Goal: Use online tool/utility: Utilize a website feature to perform a specific function

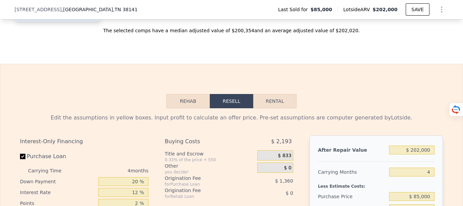
scroll to position [948, 0]
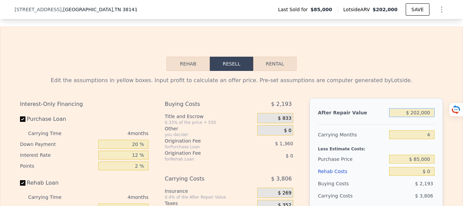
drag, startPoint x: 418, startPoint y: 124, endPoint x: 417, endPoint y: 131, distance: 7.1
click at [418, 117] on input "$ 202,000" at bounding box center [411, 112] width 45 height 9
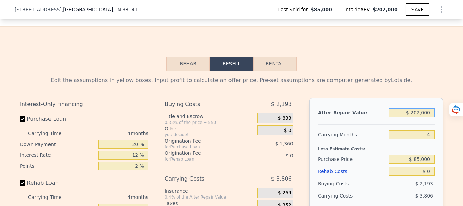
click at [418, 117] on input "$ 202,000" at bounding box center [411, 112] width 45 height 9
click at [426, 82] on div "Edit the assumptions in yellow boxes. Input profit to calculate an offer price.…" at bounding box center [232, 197] width 434 height 252
click at [425, 82] on div "Edit the assumptions in yellow boxes. Input profit to calculate an offer price.…" at bounding box center [232, 197] width 434 height 252
click at [419, 117] on input "$ 202,000" at bounding box center [411, 112] width 45 height 9
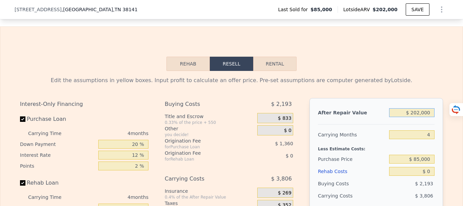
click at [418, 117] on input "$ 202,000" at bounding box center [411, 112] width 45 height 9
click at [417, 117] on input "$ 202,000" at bounding box center [411, 112] width 45 height 9
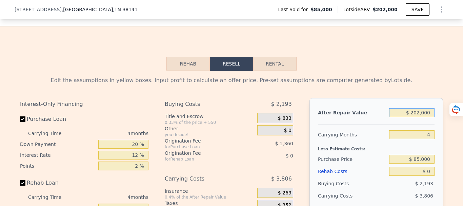
click at [418, 117] on input "$ 202,000" at bounding box center [411, 112] width 45 height 9
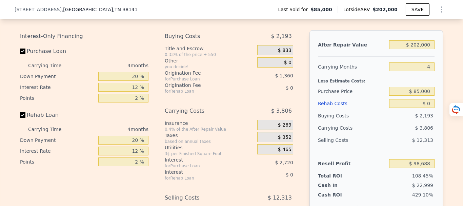
click at [232, 11] on div "[STREET_ADDRESS] Last Sold for $85,000 Lotside ARV $202,000 SAVE" at bounding box center [232, 9] width 434 height 19
drag, startPoint x: 419, startPoint y: 55, endPoint x: 417, endPoint y: 64, distance: 8.9
click at [418, 49] on input "$ 202,000" at bounding box center [411, 44] width 45 height 9
type input "$ 2,000"
type input "-$ 89,400"
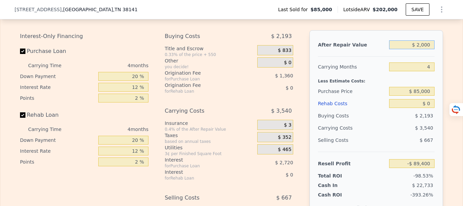
type input "$ 000"
type input "-$ 91,280"
type input "$ 1,000"
type input "-$ 90,339"
type input "$ 190,000"
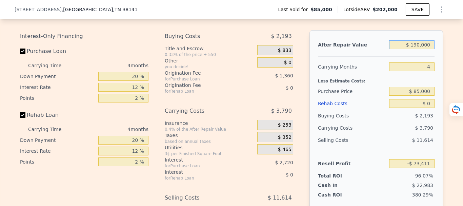
type input "$ 87,403"
type input "$ 190,000"
click at [366, 84] on div "Less Estimate Costs:" at bounding box center [376, 79] width 117 height 12
drag, startPoint x: 428, startPoint y: 77, endPoint x: 424, endPoint y: 85, distance: 9.4
click at [427, 71] on input "4" at bounding box center [411, 66] width 45 height 9
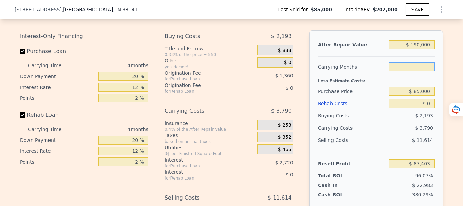
type input "6"
type input "$ 85,508"
type input "6"
click at [414, 85] on div "Less Estimate Costs:" at bounding box center [376, 79] width 117 height 12
click at [430, 108] on input "$ 0" at bounding box center [411, 103] width 45 height 9
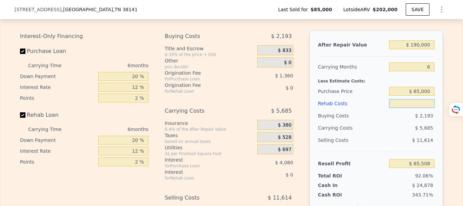
type input "$ 4"
type input "$ 85,504"
type input "$ 40"
type input "$ 85,467"
type input "$ 400"
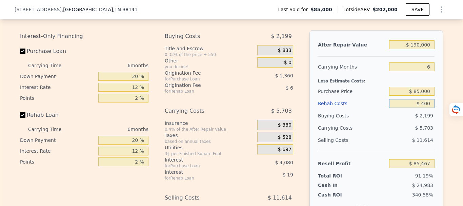
type input "$ 85,084"
type input "$ 4,000"
type input "$ 81,252"
type input "$ 40,000"
type input "$ 42,948"
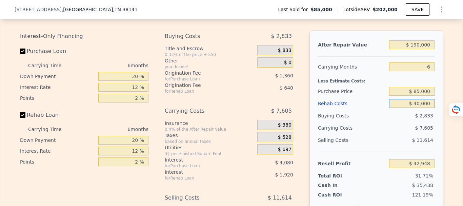
type input "$ 40,000"
click at [387, 134] on div "$ 7,605" at bounding box center [398, 128] width 71 height 12
click at [417, 96] on input "$ 85,000" at bounding box center [411, 91] width 45 height 9
click at [418, 96] on input "$ 85,000" at bounding box center [411, 91] width 45 height 9
type input "$ 110,000"
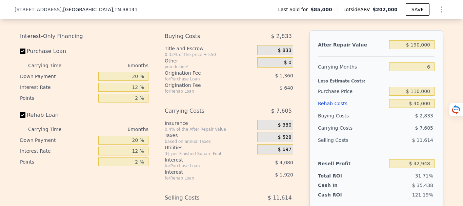
click at [381, 120] on div "Buying Costs" at bounding box center [352, 115] width 68 height 12
type input "$ 16,265"
click at [419, 96] on input "$ 110,000" at bounding box center [411, 91] width 45 height 9
type input "$ 100,000"
click at [397, 134] on div "$ 8,805" at bounding box center [398, 128] width 71 height 12
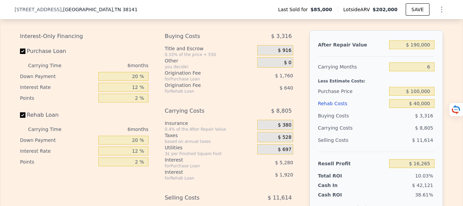
type input "$ 26,938"
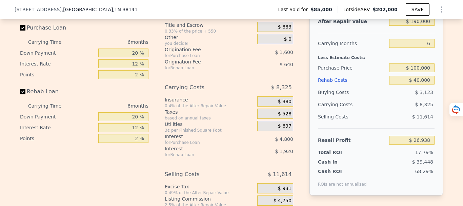
scroll to position [1050, 0]
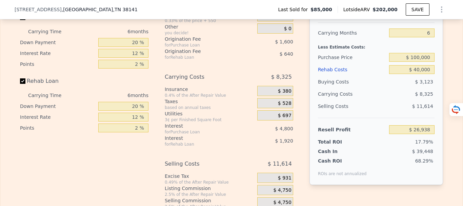
type input "$ 202,000"
type input "4"
type input "$ 0"
type input "$ 98,688"
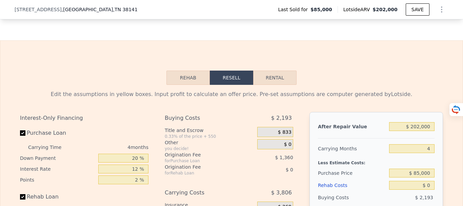
scroll to position [980, 0]
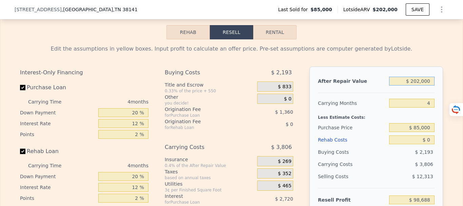
click at [419, 85] on input "$ 202,000" at bounding box center [411, 81] width 45 height 9
type input "$ 20,000"
type input "-$ 72,472"
type input "$ 000"
type input "-$ 91,280"
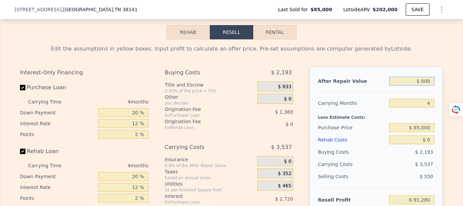
type input "$ 1,000"
type input "-$ 90,339"
type input "$ 190,000"
type input "$ 87,403"
type input "$ 190,000"
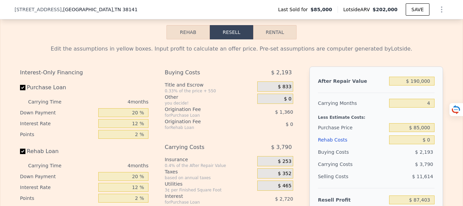
click at [419, 93] on div at bounding box center [376, 90] width 117 height 6
click at [427, 107] on input "4" at bounding box center [411, 103] width 45 height 9
type input "6"
type input "$ 85,508"
type input "6"
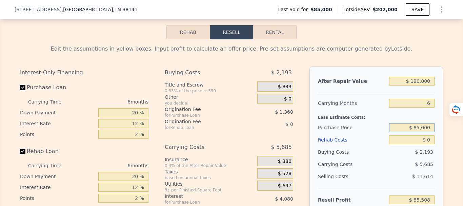
click at [429, 132] on input "$ 85,000" at bounding box center [411, 127] width 45 height 9
type input "$ 8"
type input "$ 100,000"
click at [429, 144] on input "$ 0" at bounding box center [411, 139] width 45 height 9
type input "$ 69,498"
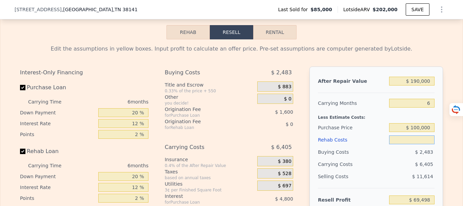
type input "$ 4"
type input "$ 69,494"
type input "$ 400"
type input "$ 69,457"
type input "$ 4,000"
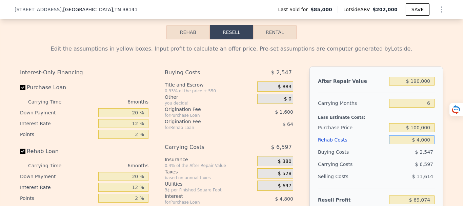
type input "$ 65,242"
type input "$ 40,000"
type input "$ 26,938"
type input "$ 40,000"
click at [393, 170] on div "$ 8,325" at bounding box center [398, 164] width 71 height 12
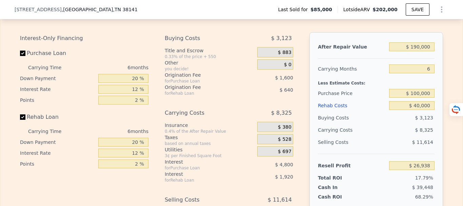
scroll to position [1014, 0]
